Goal: Communication & Community: Participate in discussion

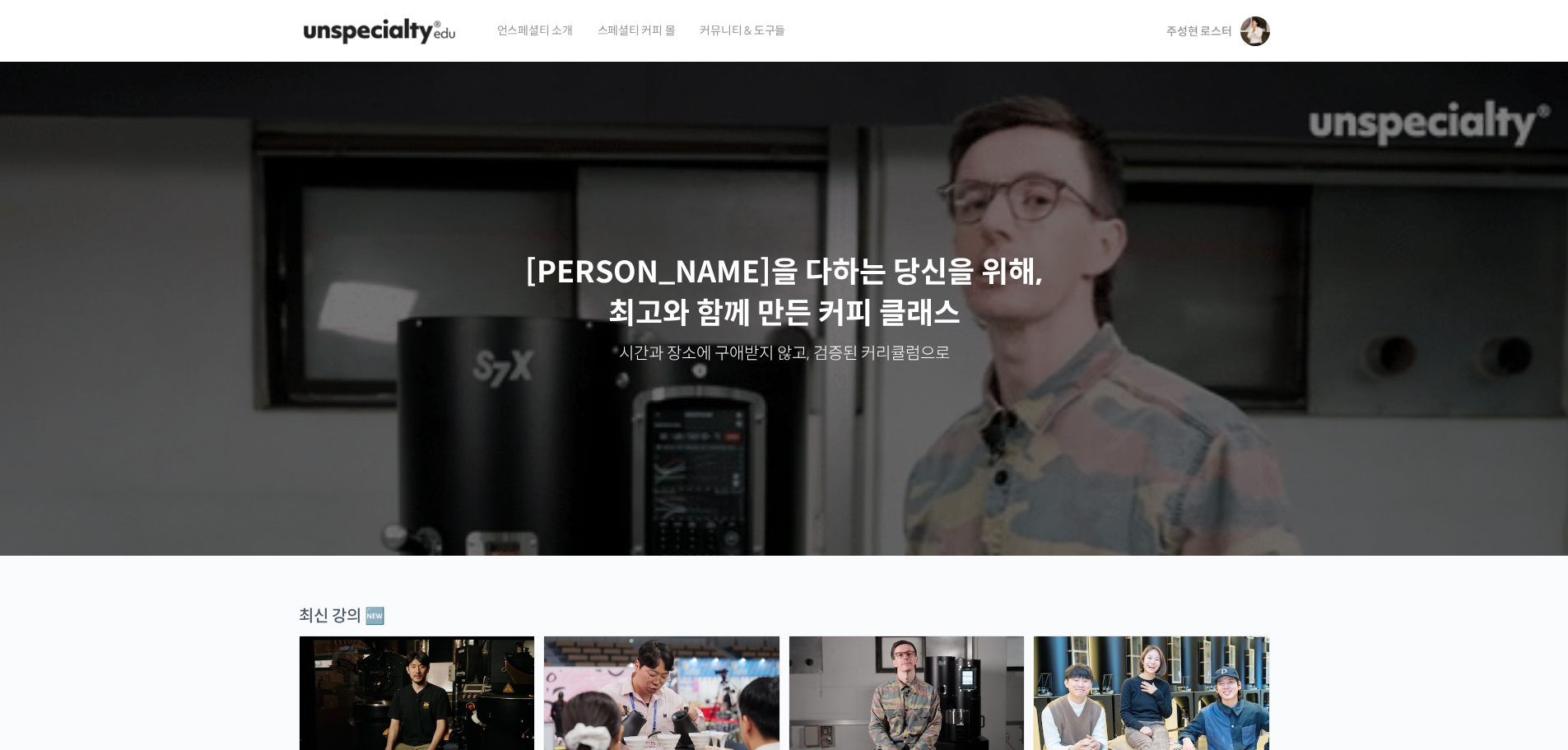
click at [1218, 27] on span "주성현 로스터" at bounding box center [1199, 31] width 65 height 15
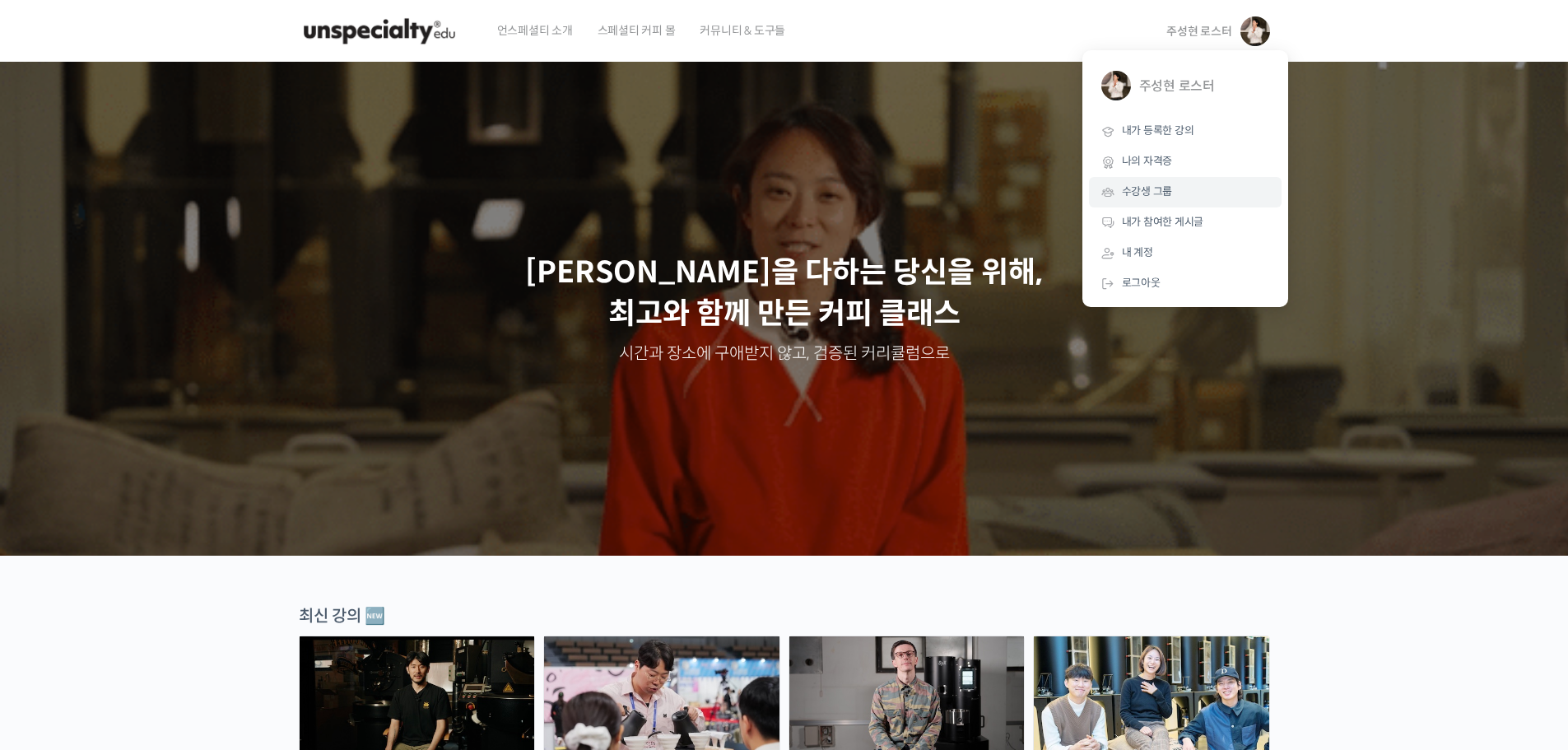
click at [1162, 194] on span "수강생 그룹" at bounding box center [1147, 191] width 51 height 14
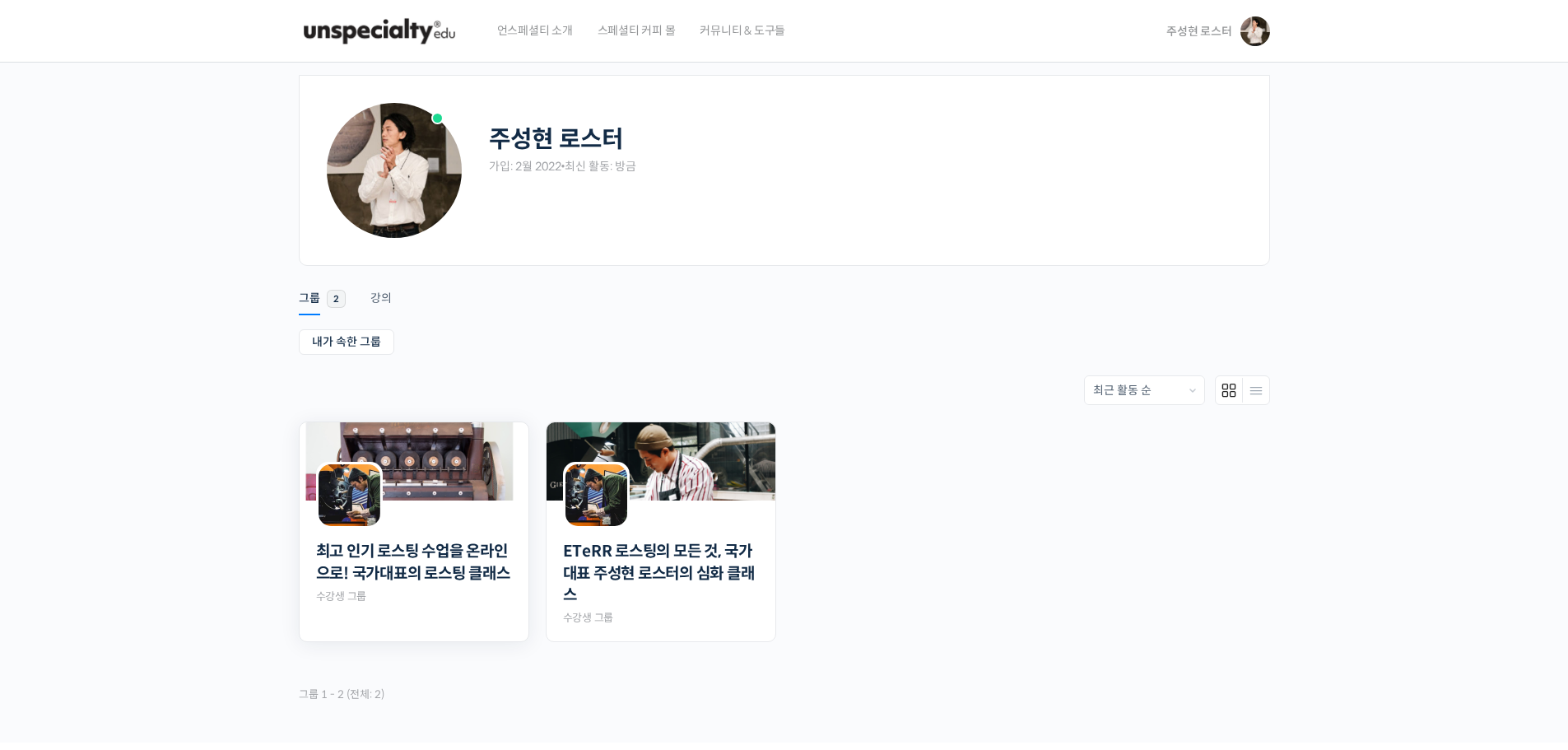
click at [454, 479] on img at bounding box center [414, 461] width 229 height 79
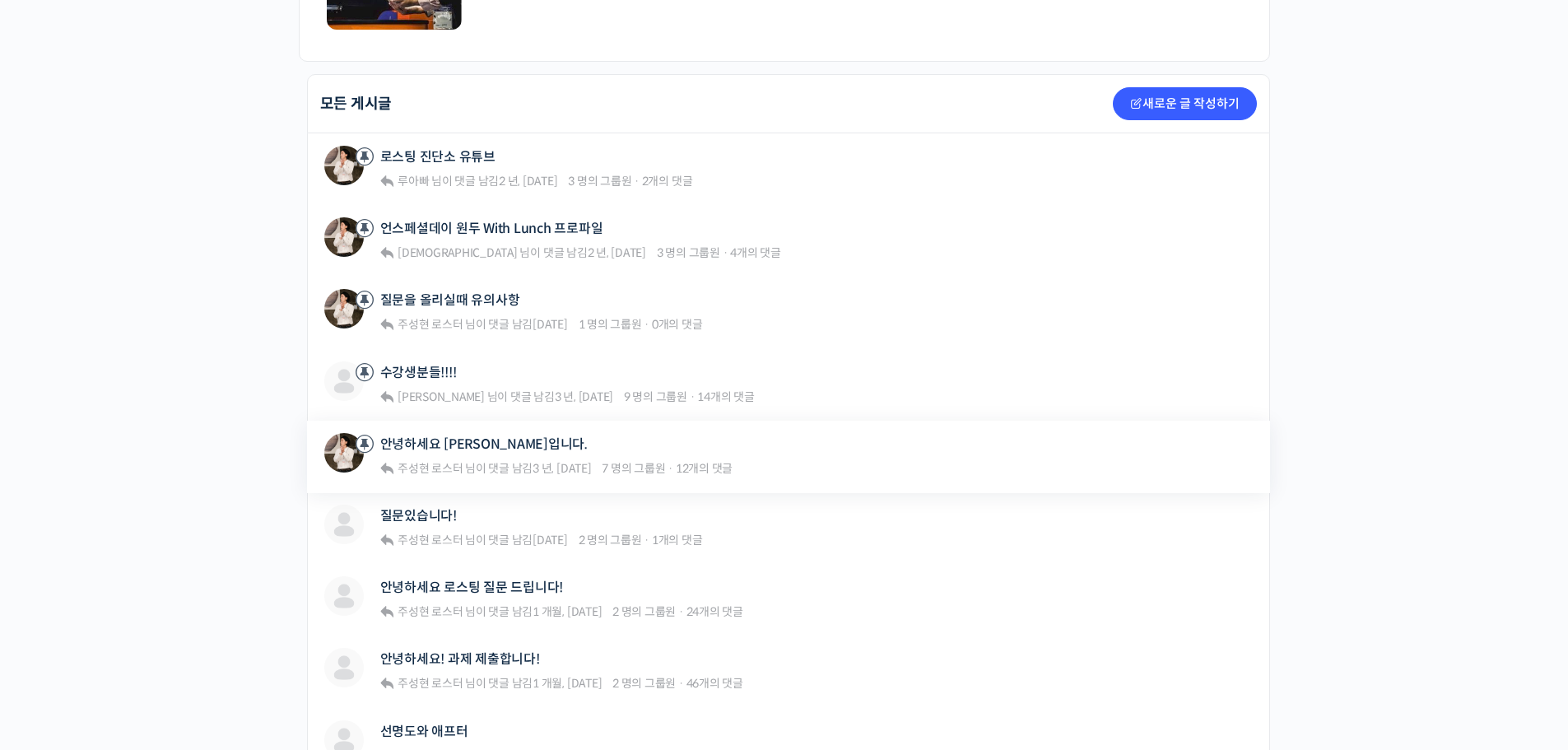
scroll to position [494, 0]
